Goal: Transaction & Acquisition: Purchase product/service

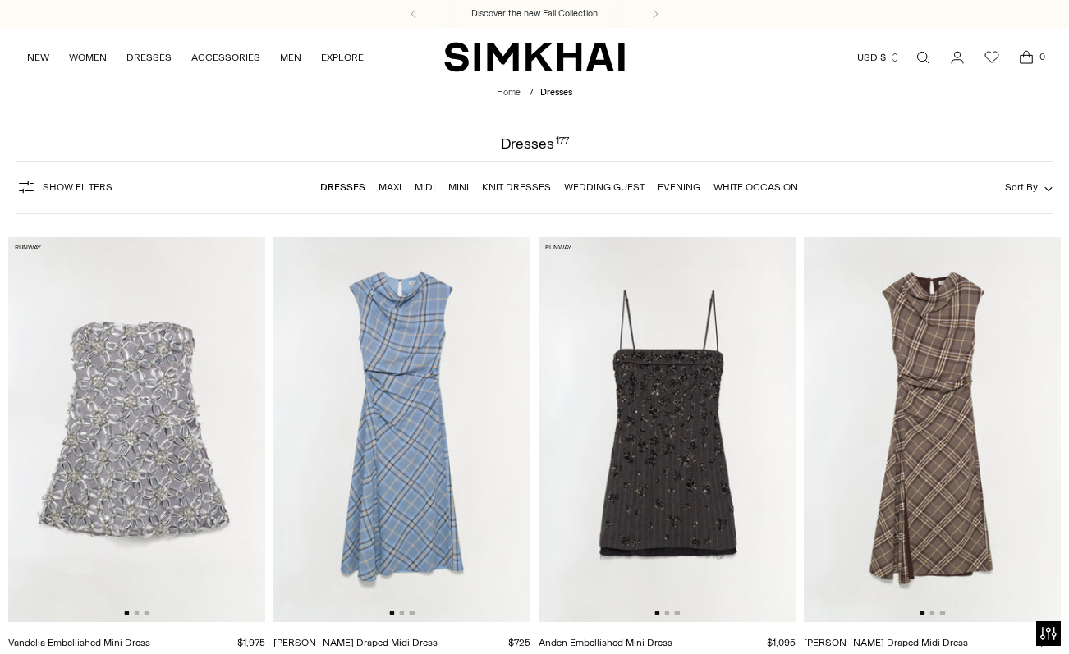
scroll to position [287, 0]
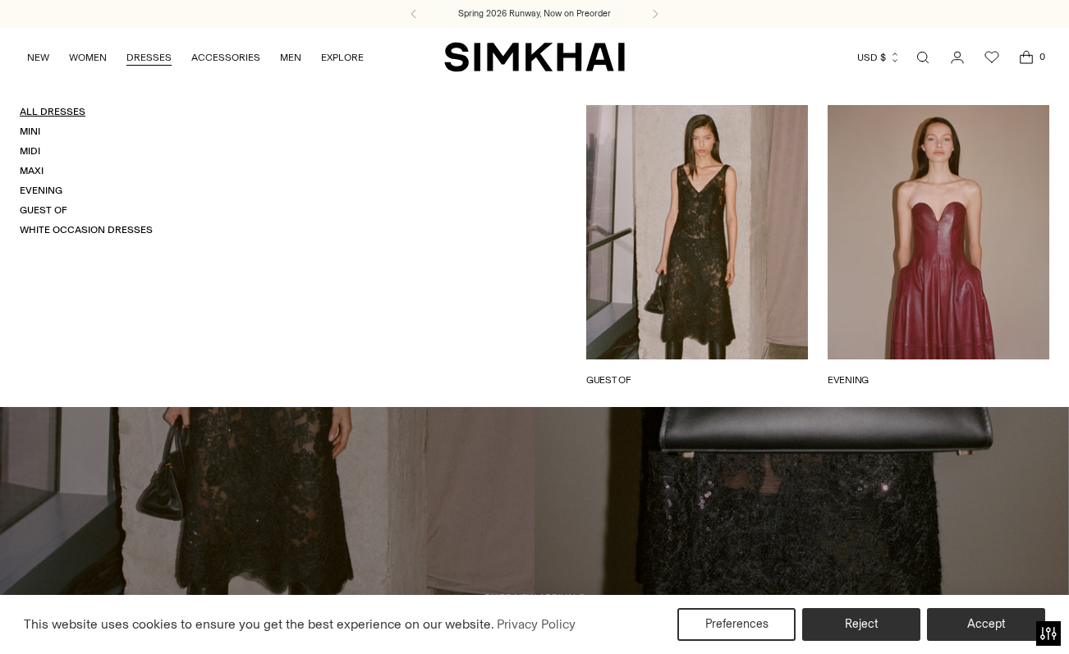
click at [44, 112] on link "All Dresses" at bounding box center [53, 111] width 66 height 11
